Goal: Information Seeking & Learning: Learn about a topic

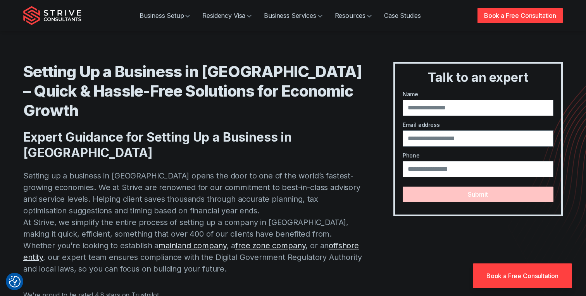
click at [65, 18] on img "Strive Consultants" at bounding box center [52, 15] width 58 height 19
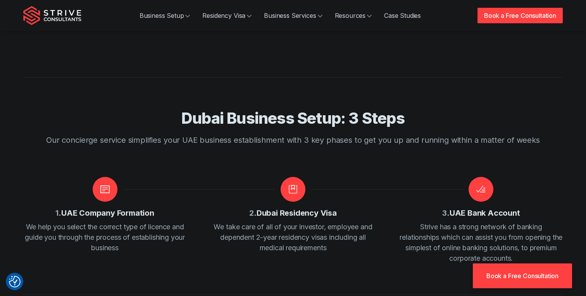
scroll to position [865, 0]
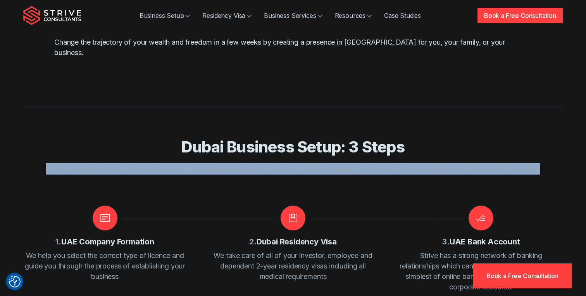
drag, startPoint x: 539, startPoint y: 138, endPoint x: 34, endPoint y: 137, distance: 504.9
click at [34, 137] on div "Dubai Business Setup: 3 Steps Our concierge service simplifies your UAE busines…" at bounding box center [292, 214] width 539 height 155
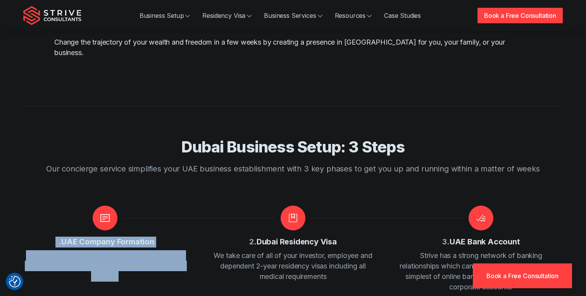
drag, startPoint x: 135, startPoint y: 247, endPoint x: 53, endPoint y: 210, distance: 89.6
click at [53, 210] on div "1 . UAE Company Formation We help you select the correct type of licence and gu…" at bounding box center [104, 243] width 163 height 76
copy div "1 . UAE Company Formation We help you select the correct type of licence and gu…"
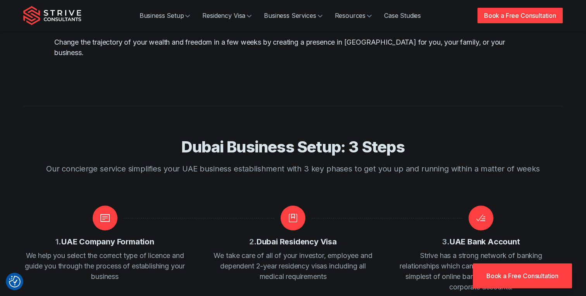
click at [341, 250] on p "We take care of all of your investor, employee and dependent 2-year residency v…" at bounding box center [292, 265] width 163 height 31
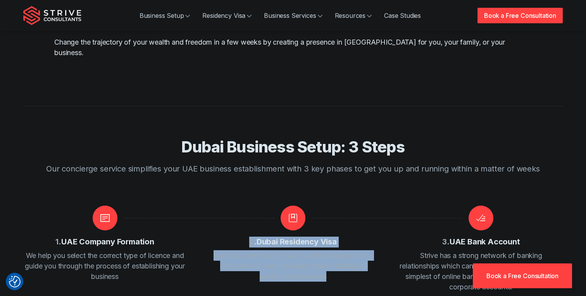
drag, startPoint x: 334, startPoint y: 246, endPoint x: 250, endPoint y: 214, distance: 90.4
click at [250, 214] on div "2 . Dubai Residency Visa We take care of all of your investor, employee and dep…" at bounding box center [292, 243] width 163 height 76
copy div "2 . Dubai Residency Visa We take care of all of your investor, employee and dep…"
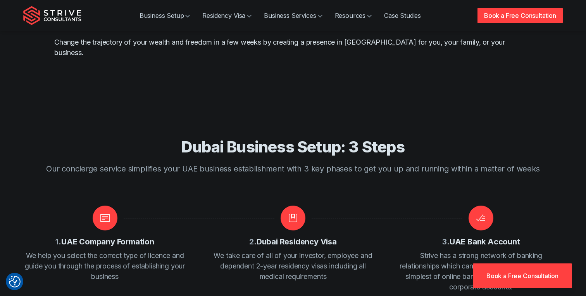
click at [498, 250] on p "Strive has a strong network of banking relationships which can assist you from …" at bounding box center [481, 271] width 163 height 42
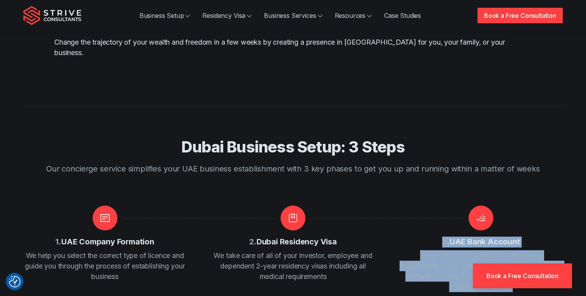
drag, startPoint x: 534, startPoint y: 253, endPoint x: 443, endPoint y: 207, distance: 102.6
click at [443, 207] on div "3 . UAE Bank Account Strive has a strong network of banking relationships which…" at bounding box center [481, 248] width 163 height 87
copy div "3 . UAE Bank Account Strive has a strong network of banking relationships which…"
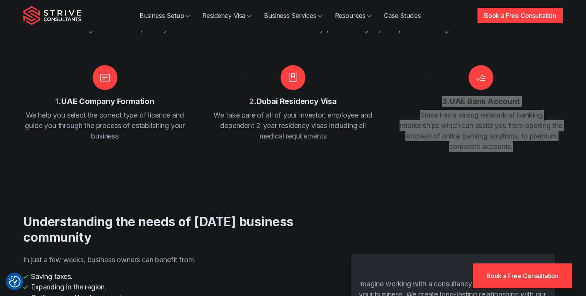
scroll to position [1011, 0]
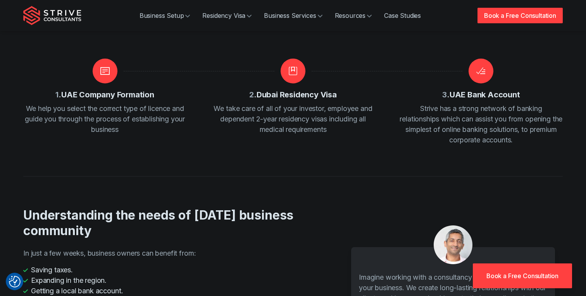
click at [306, 207] on h2 "Understanding the needs of [DATE] business community" at bounding box center [166, 222] width 286 height 31
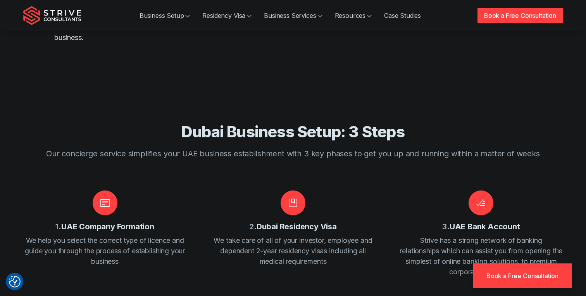
scroll to position [869, 0]
